Goal: Task Accomplishment & Management: Use online tool/utility

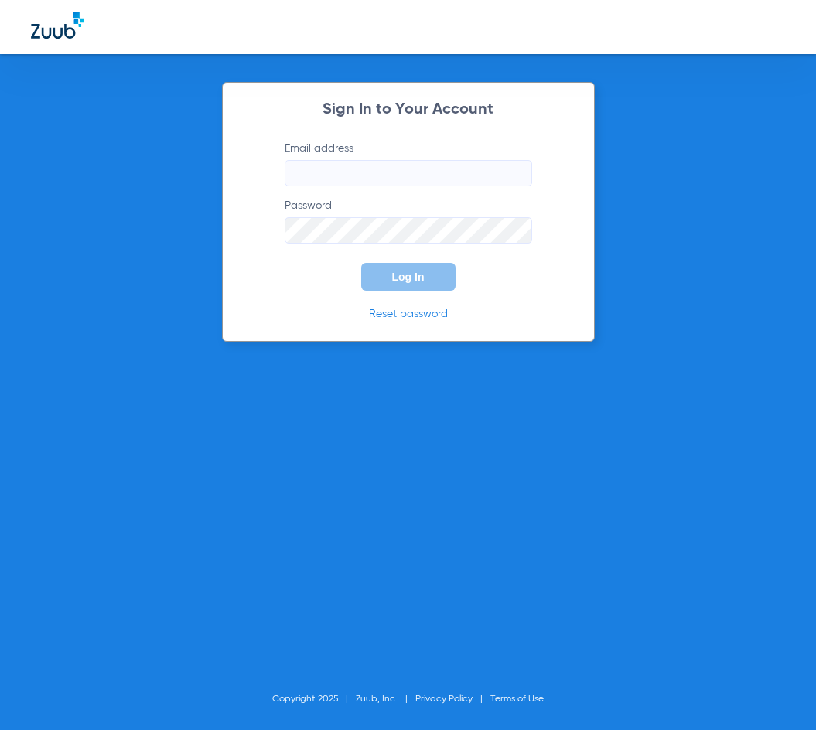
type input "pdelva@cfhconline.org"
click at [421, 279] on span "Log In" at bounding box center [408, 277] width 32 height 12
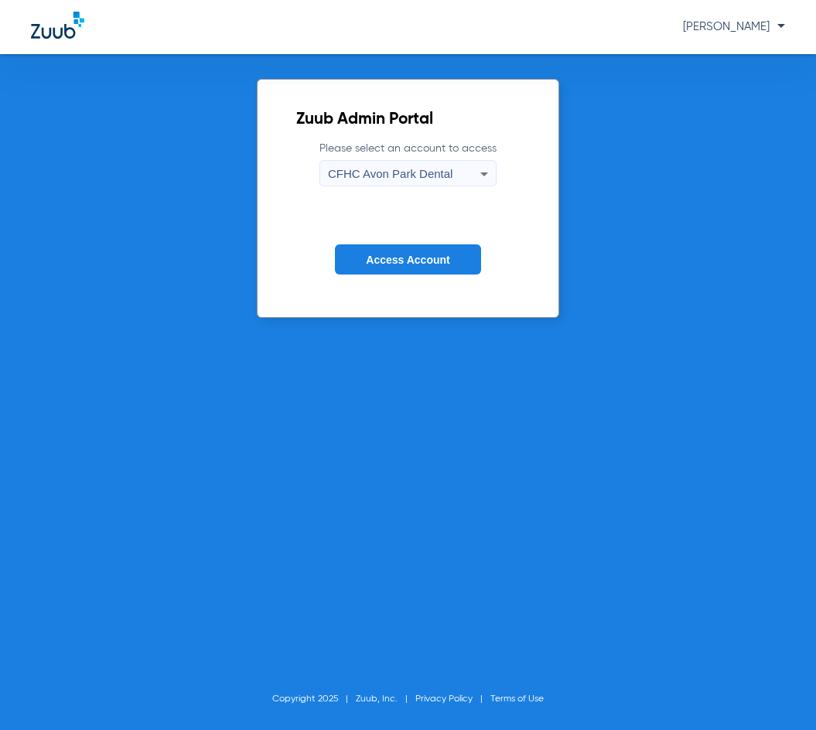
click at [405, 176] on span "CFHC Avon Park Dental" at bounding box center [390, 173] width 125 height 13
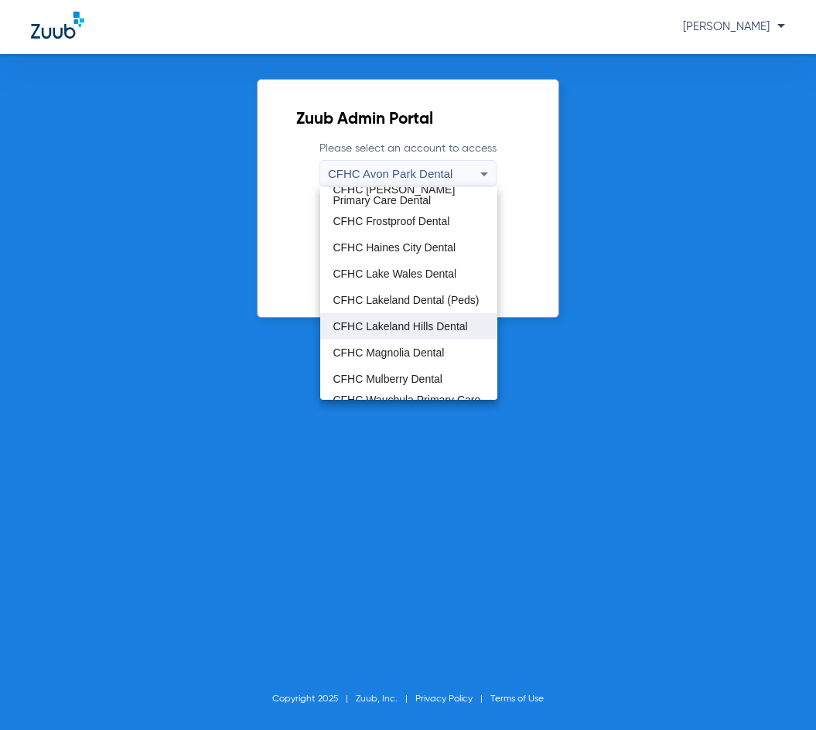
scroll to position [103, 0]
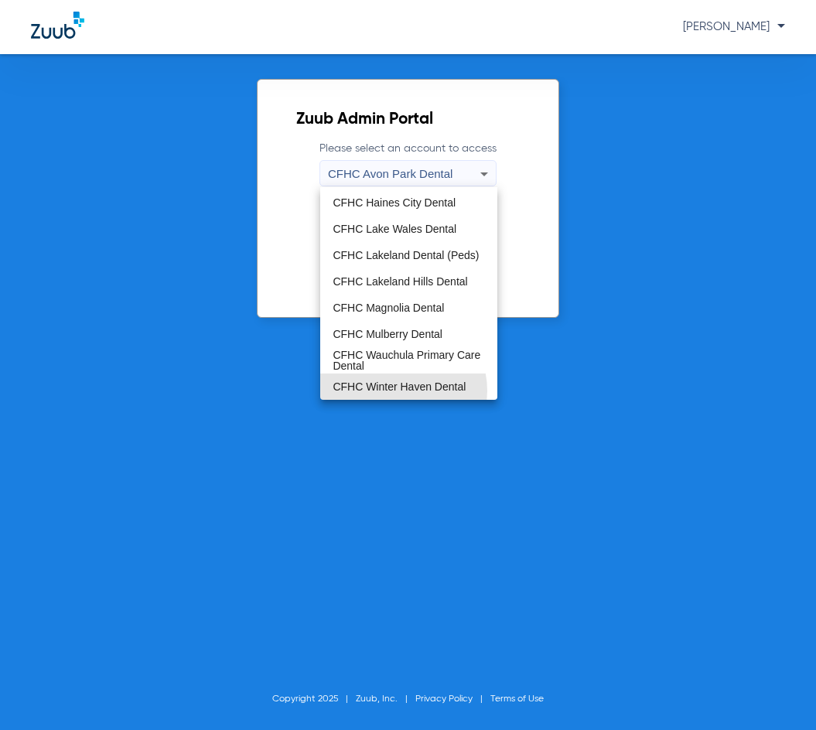
click at [402, 390] on span "CFHC Winter Haven Dental" at bounding box center [399, 386] width 133 height 11
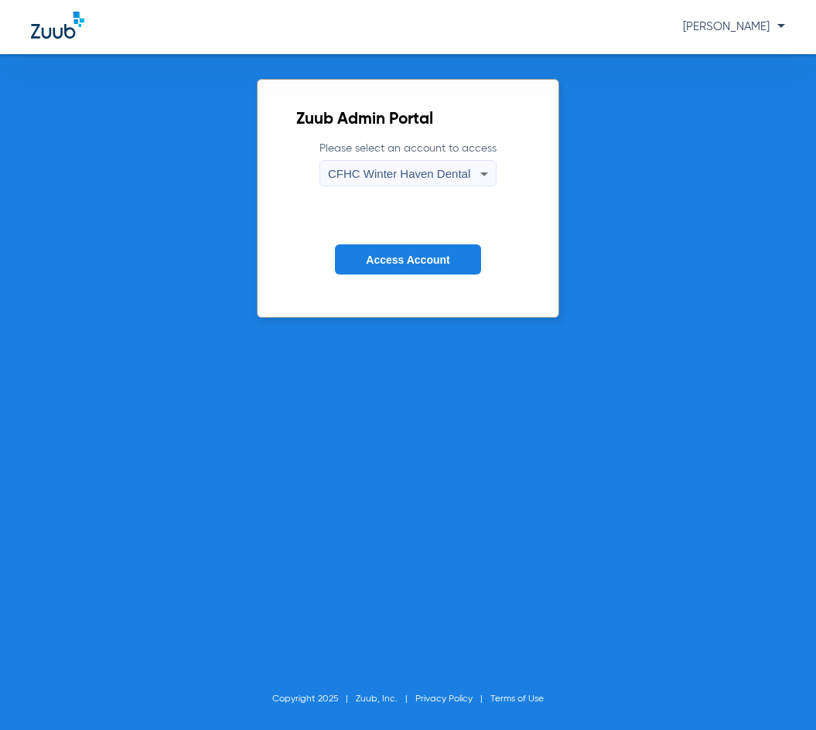
click at [443, 259] on span "Access Account" at bounding box center [408, 260] width 84 height 12
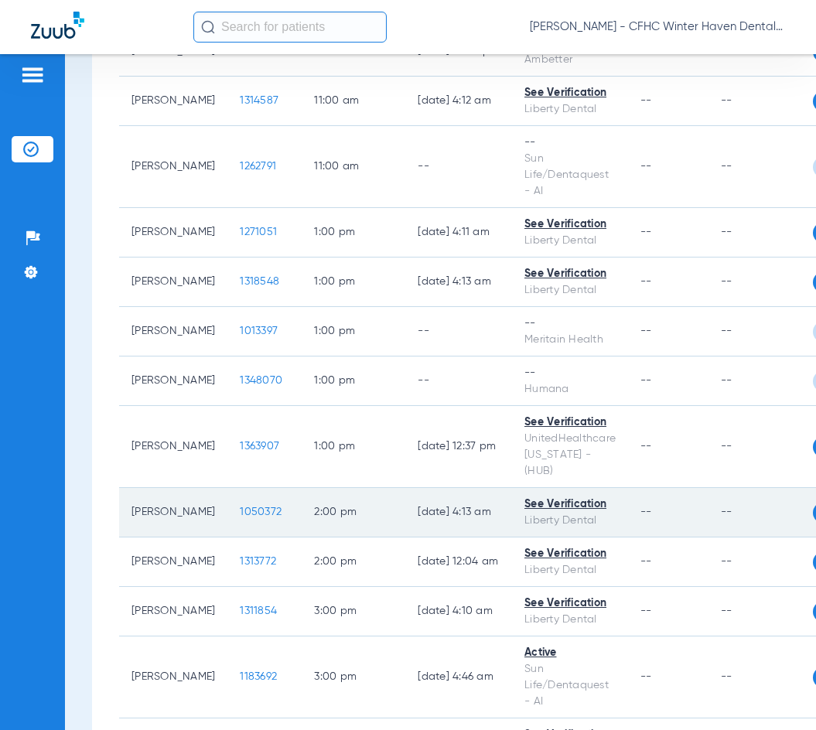
scroll to position [1547, 0]
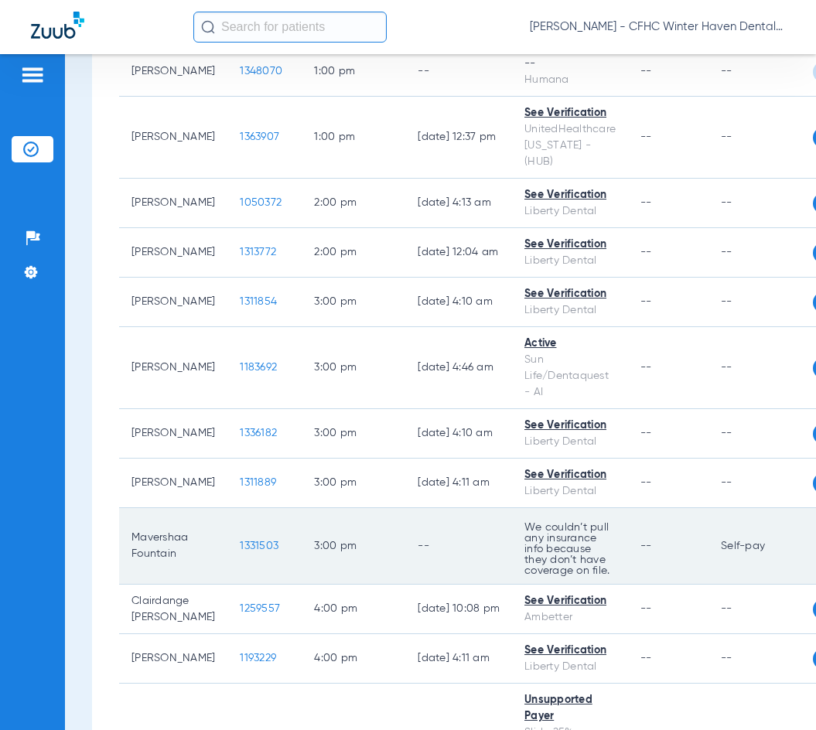
click at [240, 552] on span "1331503" at bounding box center [259, 546] width 39 height 11
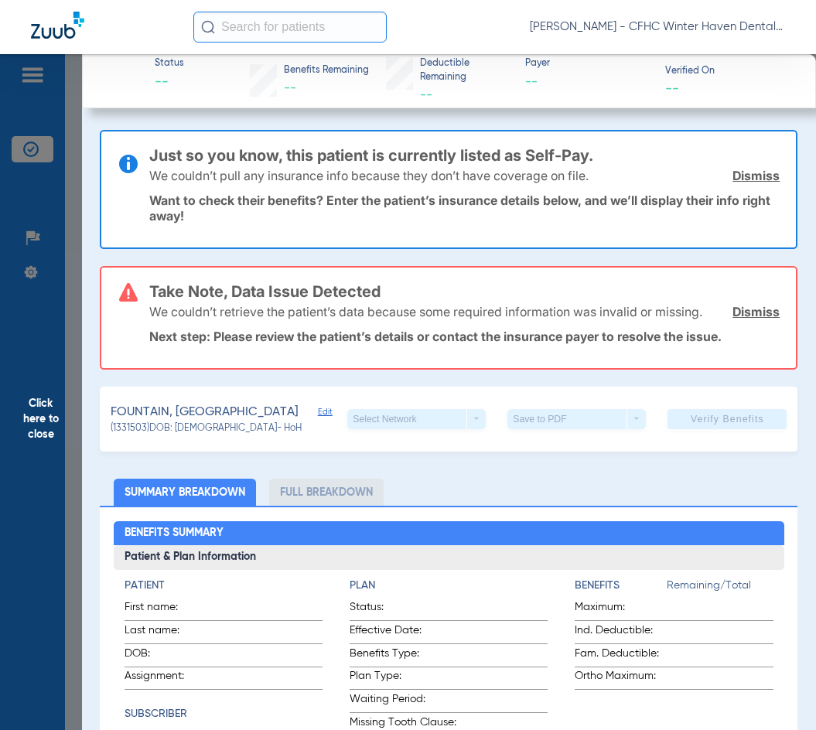
click at [15, 422] on span "Click here to close" at bounding box center [41, 419] width 82 height 730
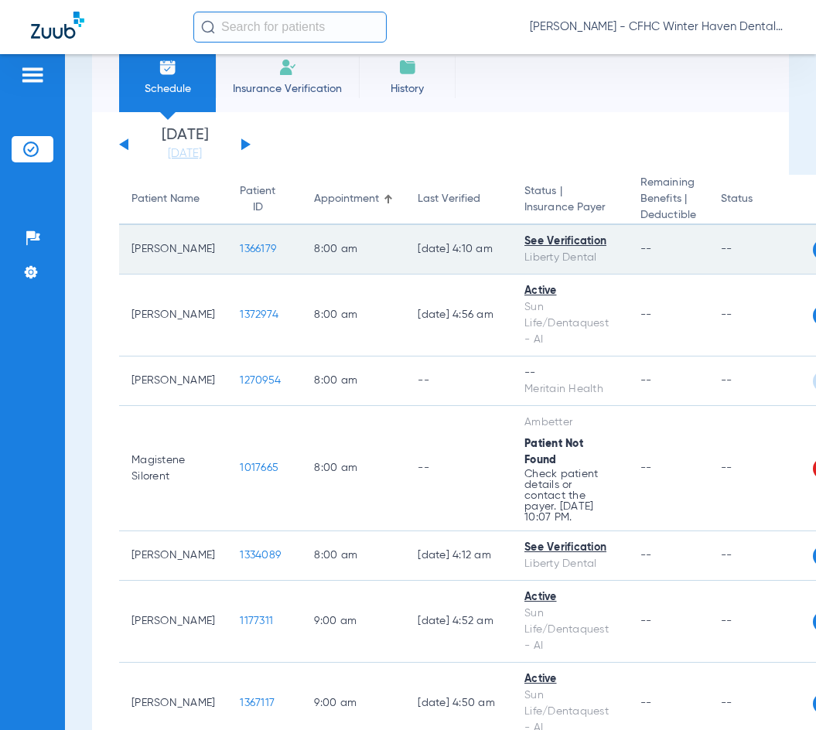
scroll to position [0, 0]
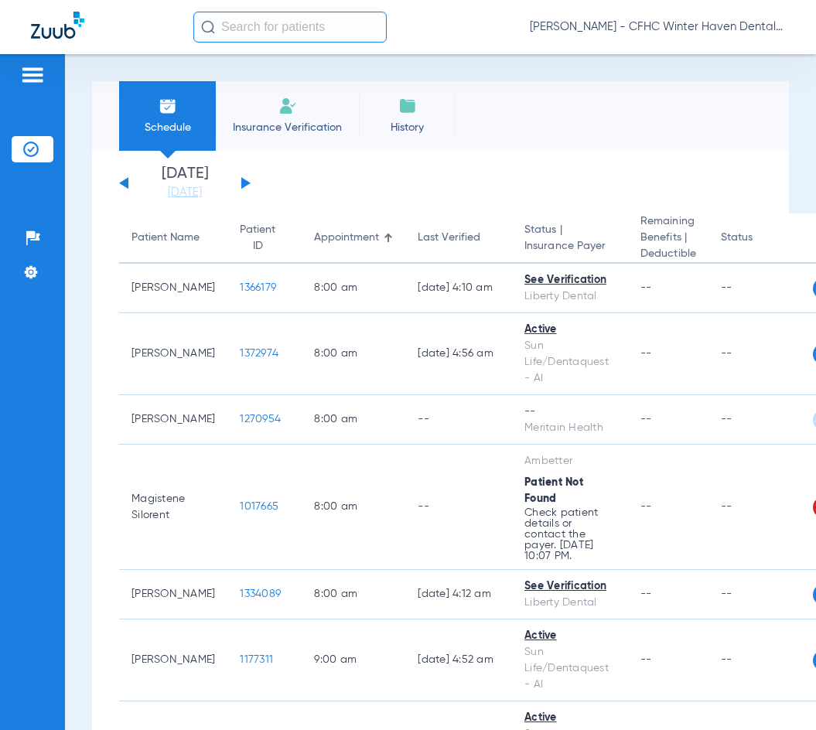
drag, startPoint x: 303, startPoint y: 116, endPoint x: 295, endPoint y: 111, distance: 9.7
click at [300, 115] on li "Insurance Verification" at bounding box center [287, 116] width 143 height 70
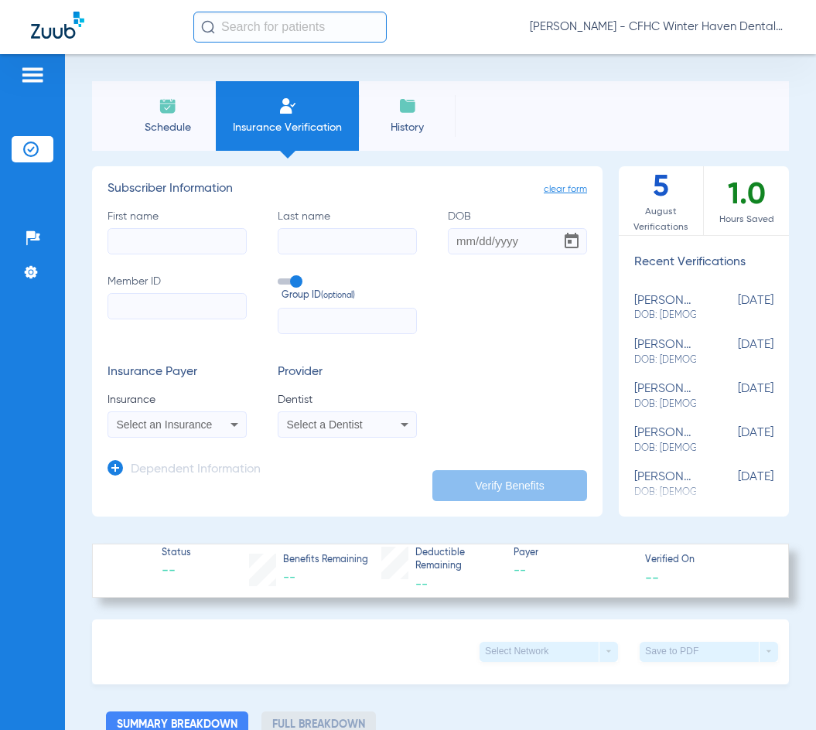
click at [153, 233] on input "First name" at bounding box center [177, 241] width 139 height 26
click at [162, 306] on input "Member ID" at bounding box center [177, 306] width 139 height 26
type input "125444177"
click at [132, 247] on input "First name Required" at bounding box center [177, 241] width 139 height 26
drag, startPoint x: 178, startPoint y: 244, endPoint x: 38, endPoint y: 240, distance: 140.1
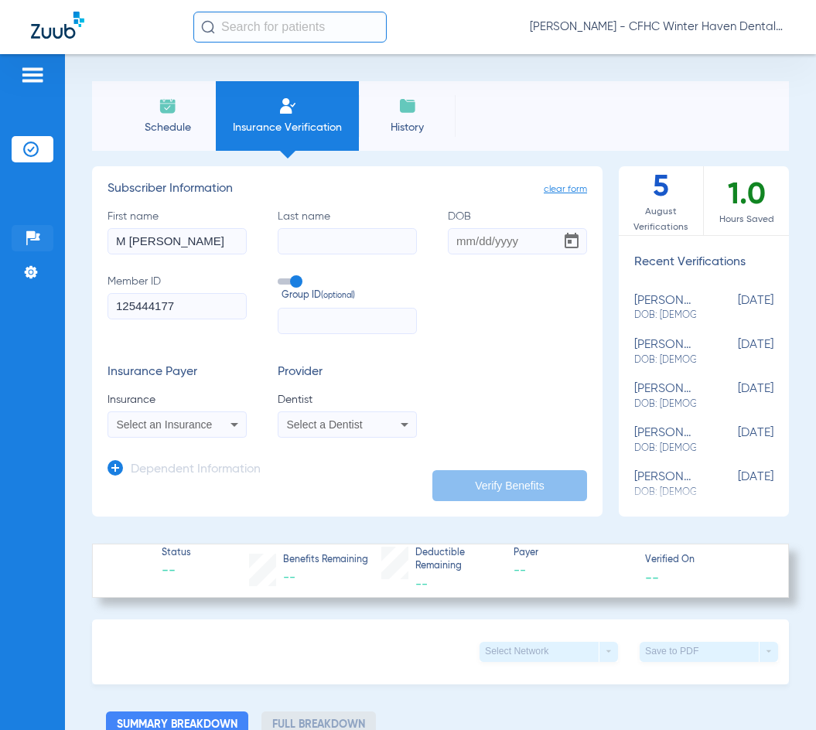
click at [38, 243] on div "Patients Insurance Verification Setup Help Center Settings Schedule Insurance V…" at bounding box center [408, 419] width 816 height 730
type input "mavershaa"
click at [295, 248] on input "Last name" at bounding box center [347, 241] width 139 height 26
click at [301, 239] on input "Last name" at bounding box center [347, 241] width 139 height 26
type input "ladrick fountain"
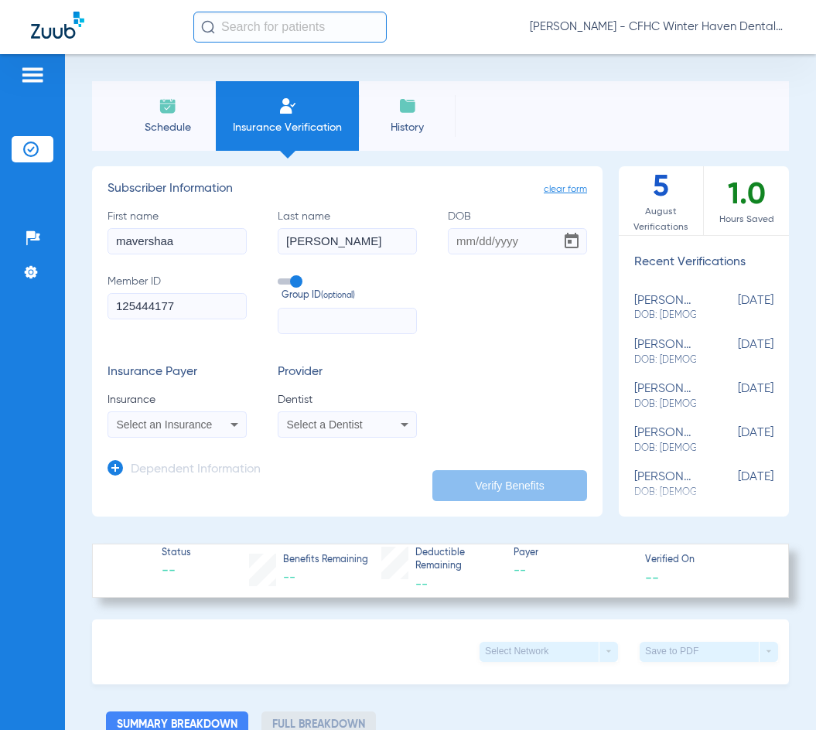
click at [200, 410] on app-form-autocomplete "Insurance Select an Insurance" at bounding box center [177, 415] width 139 height 46
click at [182, 428] on span "Select an Insurance" at bounding box center [165, 425] width 96 height 12
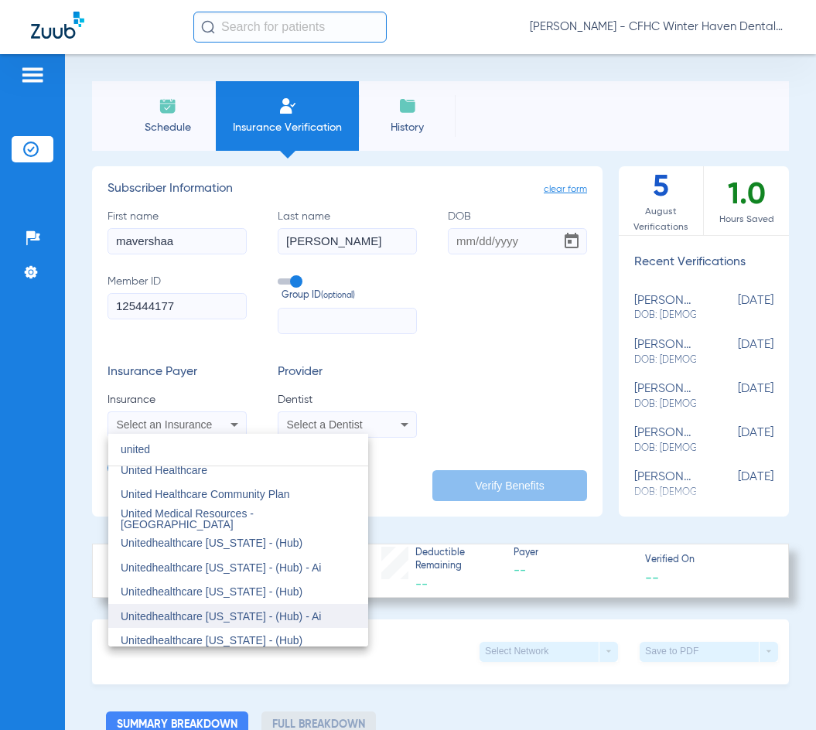
scroll to position [77, 0]
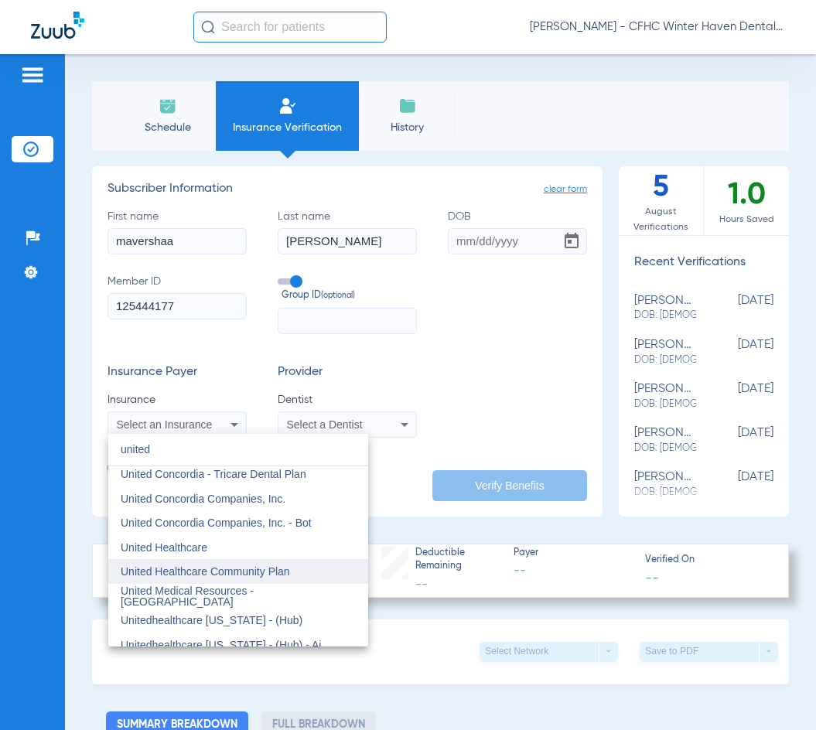
type input "united"
click at [185, 572] on span "United Healthcare Community Plan" at bounding box center [205, 572] width 169 height 12
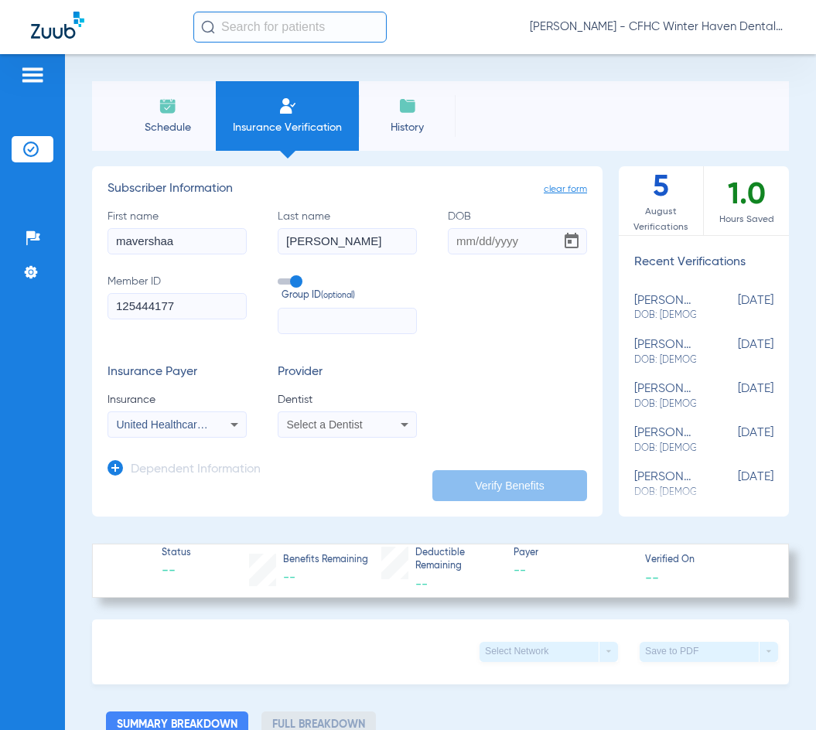
click at [293, 429] on span "Select a Dentist" at bounding box center [325, 425] width 76 height 12
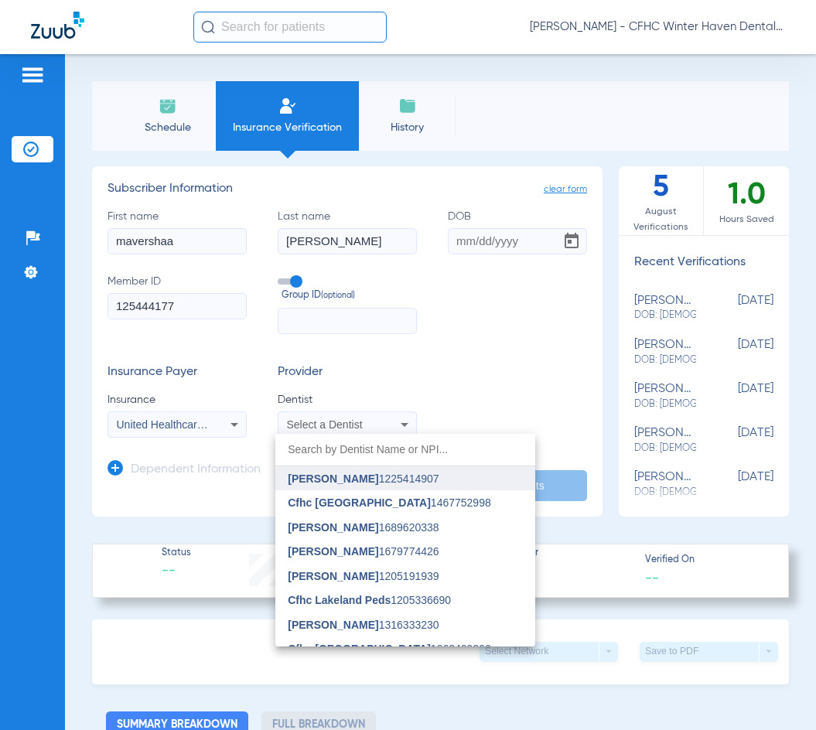
click at [392, 480] on span "Marie Claire Nagib 1225414907" at bounding box center [363, 479] width 151 height 11
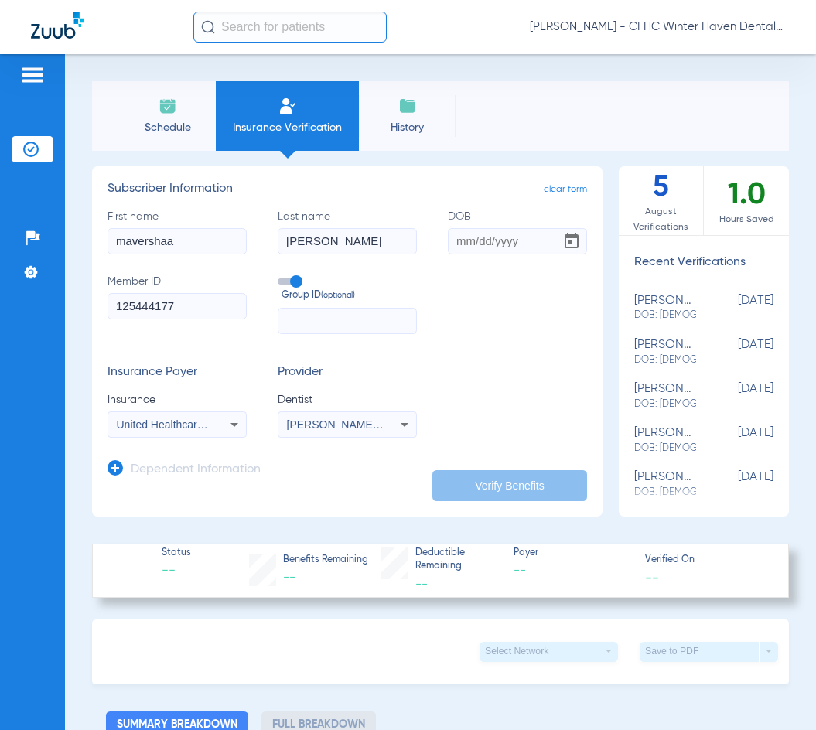
click at [307, 422] on span "Marie Claire Nagib 1225414907" at bounding box center [363, 425] width 152 height 12
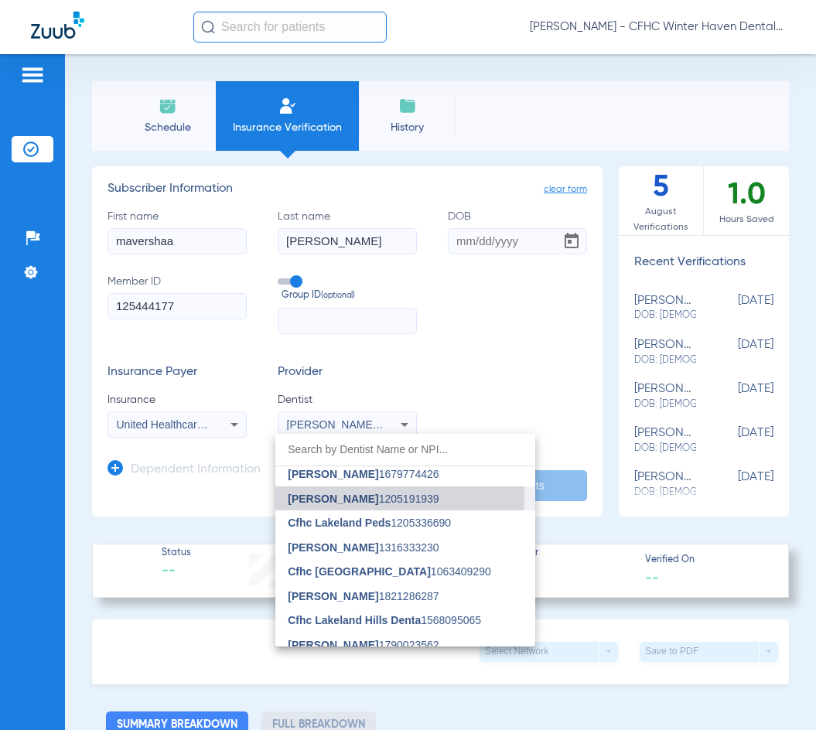
click at [322, 496] on span "Stefani Allison" at bounding box center [333, 499] width 91 height 12
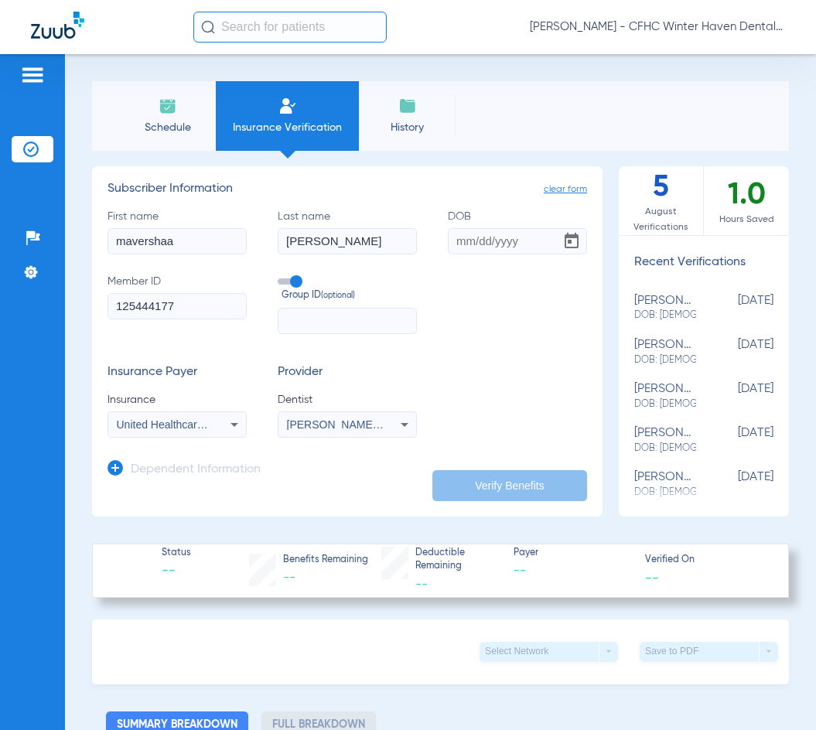
click at [458, 240] on input "DOB" at bounding box center [517, 241] width 139 height 26
type input "12/21/1974"
click at [483, 486] on button "Verify Benefits" at bounding box center [510, 485] width 155 height 31
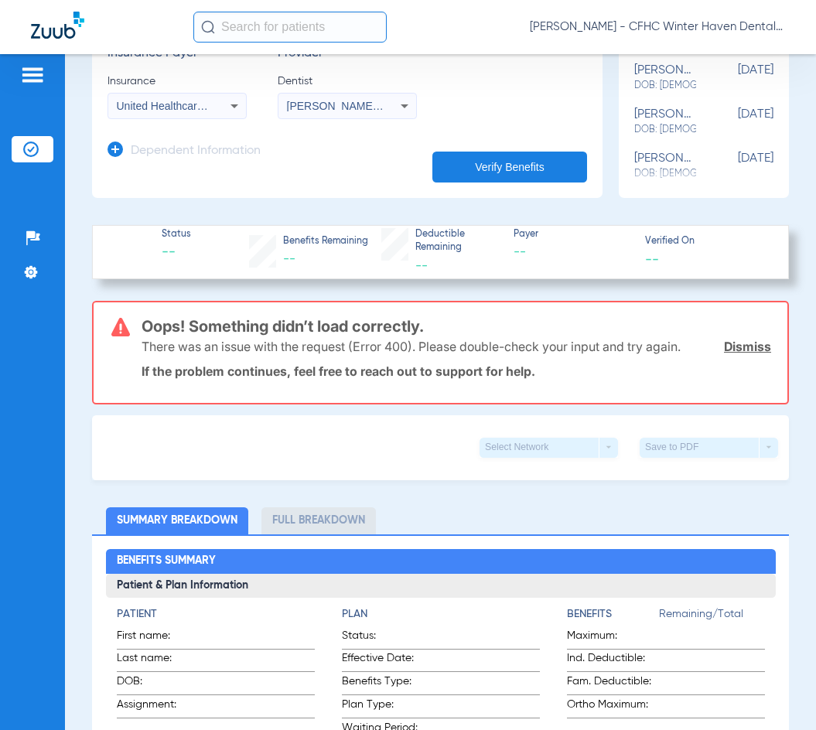
scroll to position [232, 0]
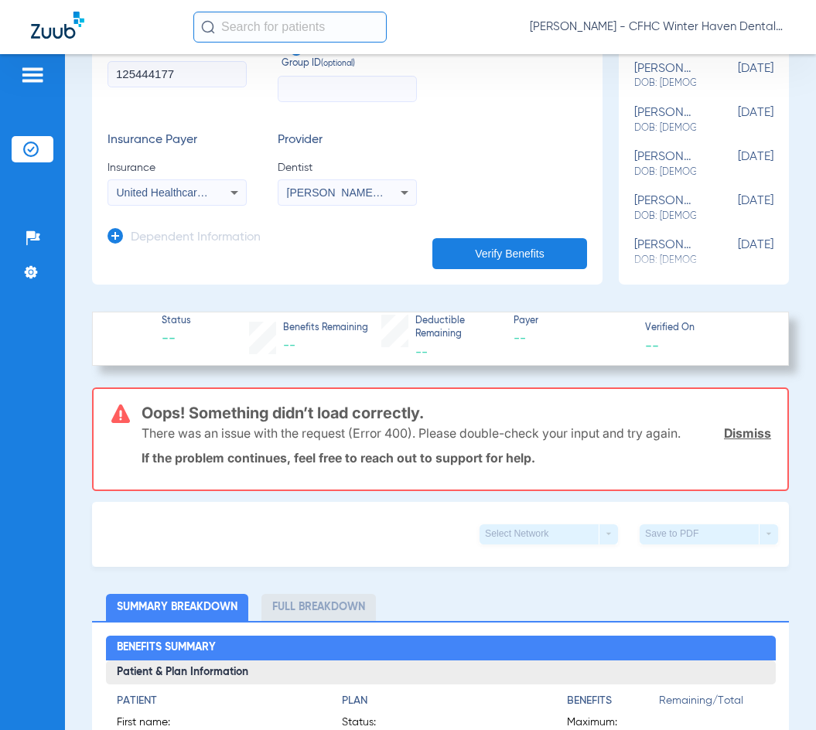
click at [465, 248] on button "Verify Benefits" at bounding box center [510, 253] width 155 height 31
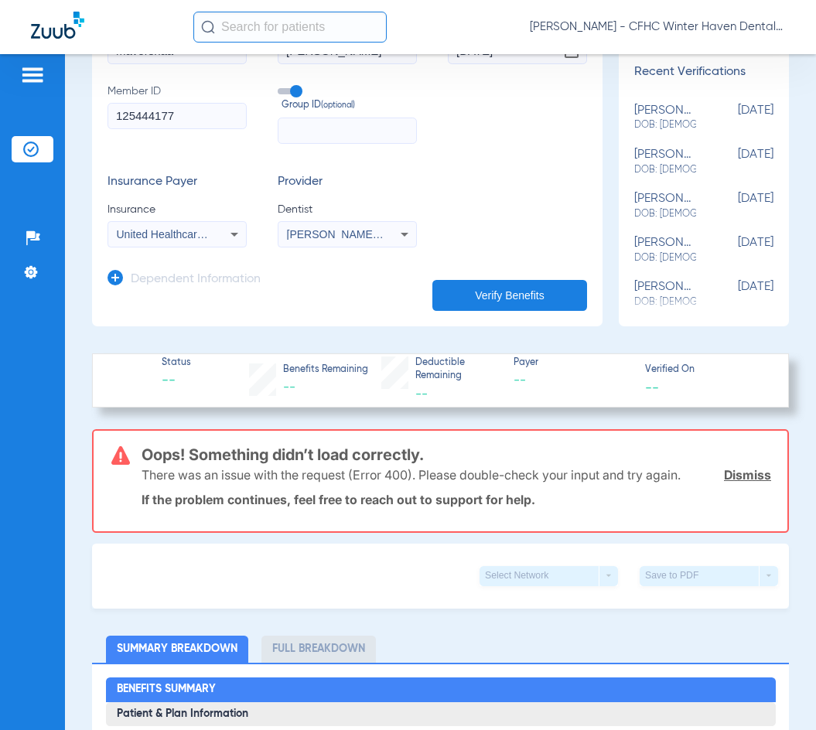
scroll to position [155, 0]
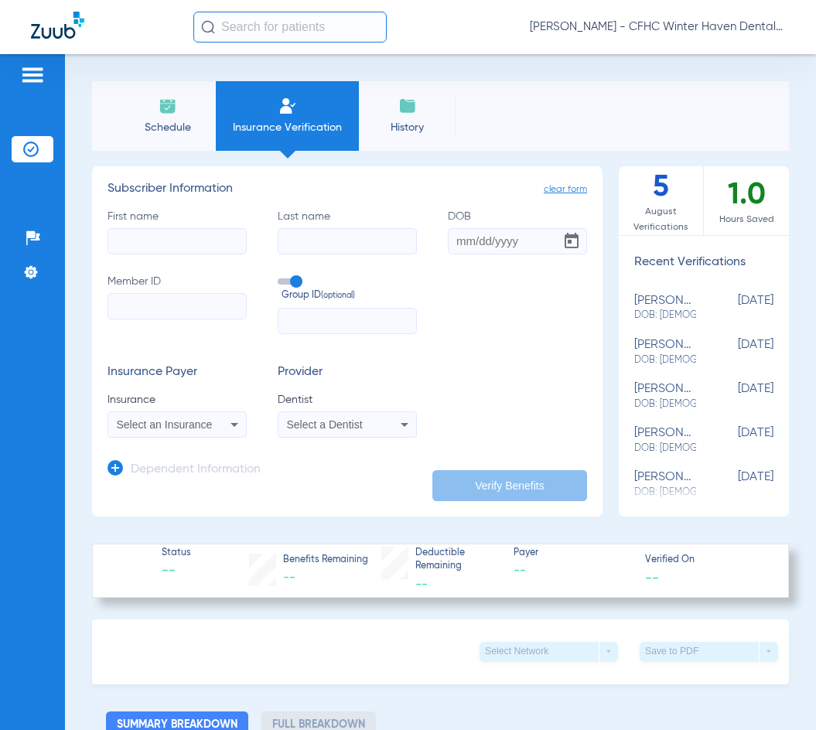
click at [160, 111] on img at bounding box center [168, 106] width 19 height 19
